Goal: Task Accomplishment & Management: Use online tool/utility

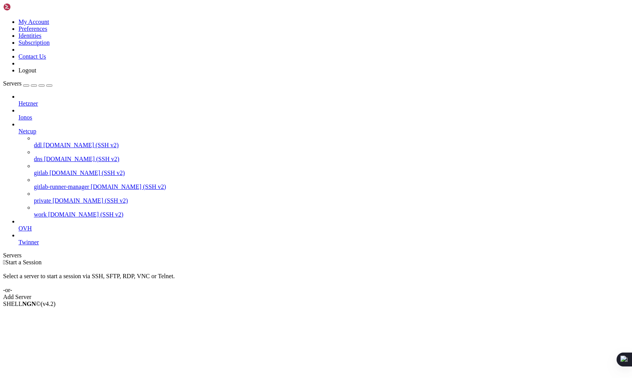
click at [47, 211] on span "work" at bounding box center [40, 214] width 13 height 7
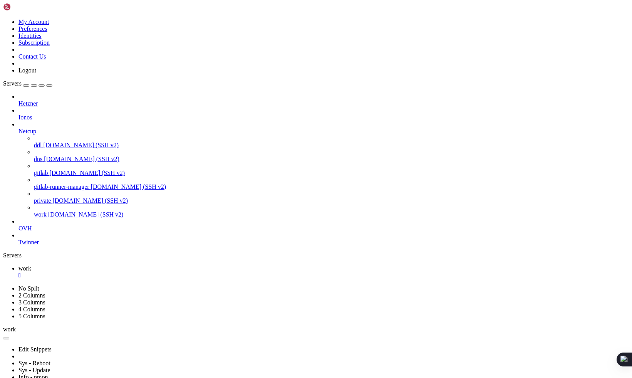
click at [36, 245] on span "Twinner" at bounding box center [28, 242] width 20 height 7
drag, startPoint x: 37, startPoint y: 254, endPoint x: 41, endPoint y: 257, distance: 4.7
click at [37, 245] on span "Twinner" at bounding box center [28, 242] width 20 height 7
click at [51, 232] on link "OVH" at bounding box center [323, 228] width 611 height 7
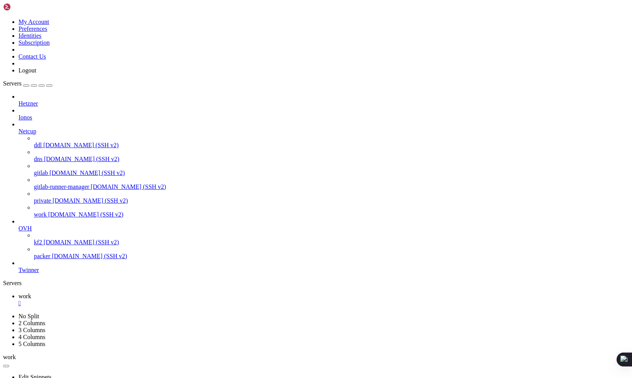
click at [50, 259] on span "packer" at bounding box center [42, 256] width 17 height 7
click at [129, 300] on div "" at bounding box center [323, 303] width 611 height 7
click at [133, 300] on div "" at bounding box center [323, 303] width 611 height 7
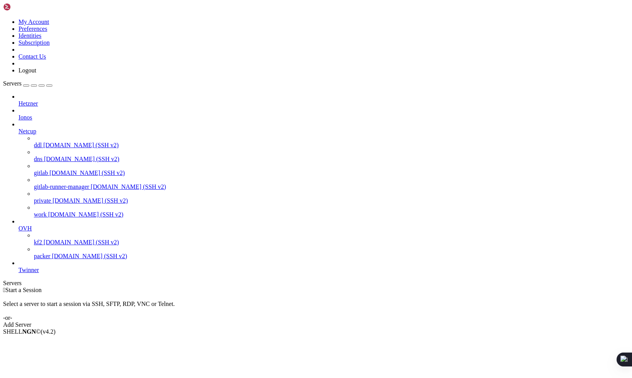
click at [31, 232] on span "OVH" at bounding box center [24, 228] width 13 height 7
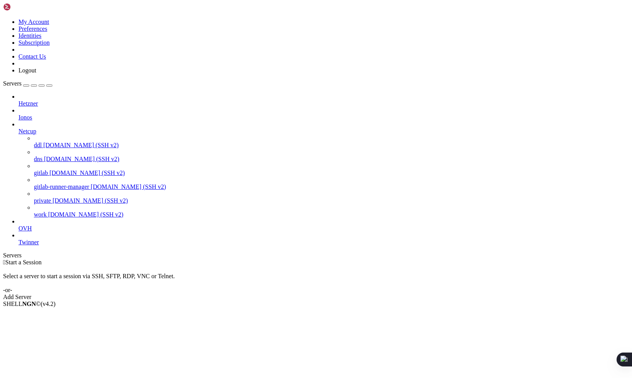
click at [36, 128] on span "Netcup" at bounding box center [27, 131] width 18 height 7
